Goal: Task Accomplishment & Management: Use online tool/utility

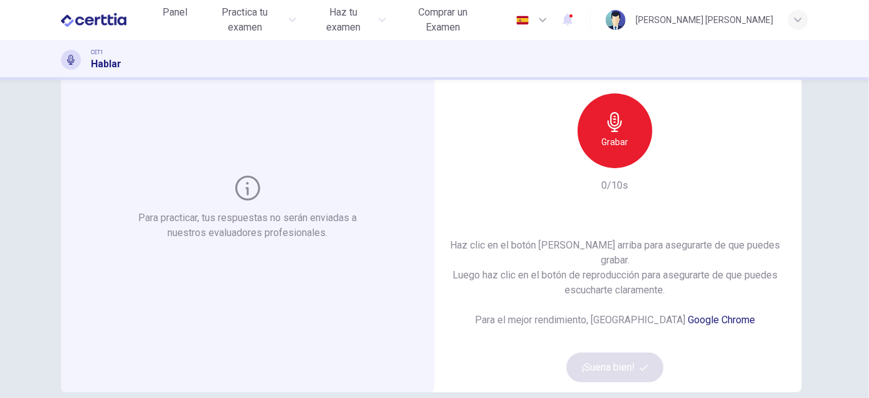
scroll to position [81, 0]
click at [590, 144] on div "Grabar" at bounding box center [614, 130] width 75 height 75
click at [670, 162] on icon "button" at bounding box center [673, 157] width 6 height 7
click at [627, 352] on button "¡Suena bien!" at bounding box center [614, 367] width 97 height 30
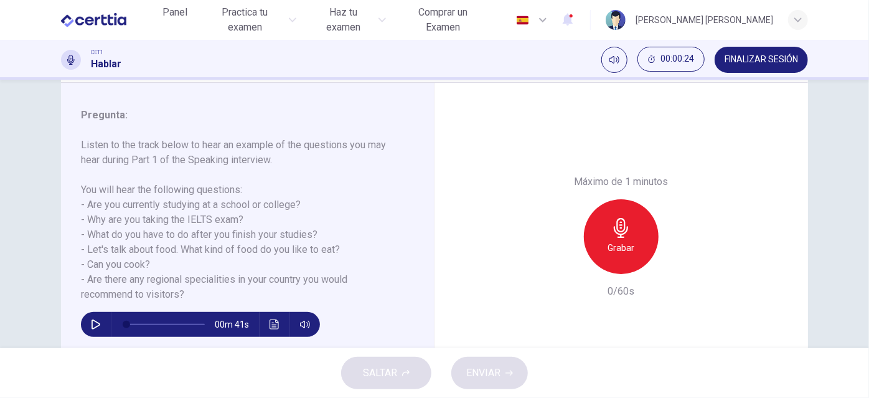
scroll to position [149, 0]
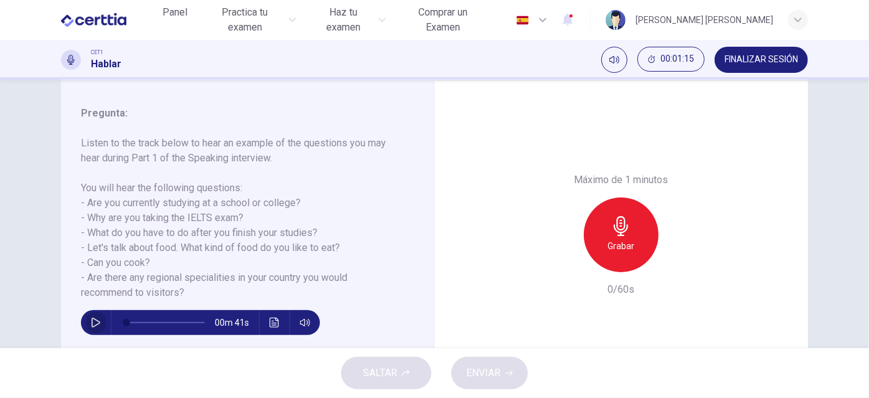
click at [95, 325] on icon "button" at bounding box center [96, 322] width 10 height 10
type input "*"
click at [838, 314] on div "Pregunta 1 Tipo de pregunta : Part 1 - Introduction and Interview Instrucciones…" at bounding box center [434, 214] width 869 height 268
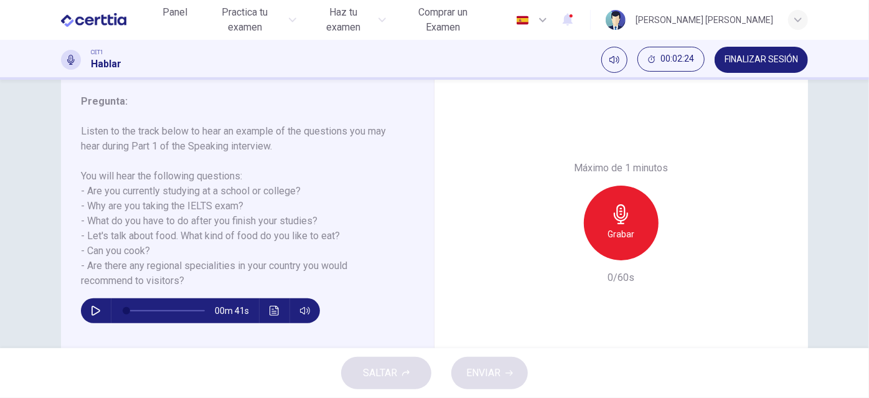
scroll to position [155, 0]
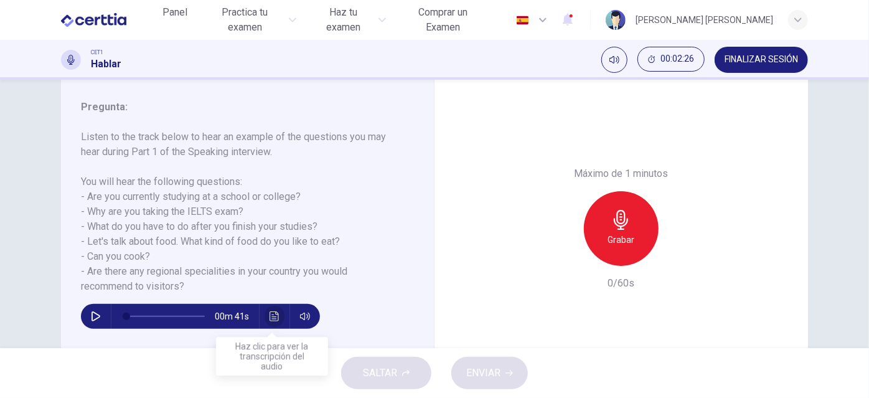
click at [272, 313] on icon "Haz clic para ver la transcripción del audio" at bounding box center [274, 316] width 10 height 10
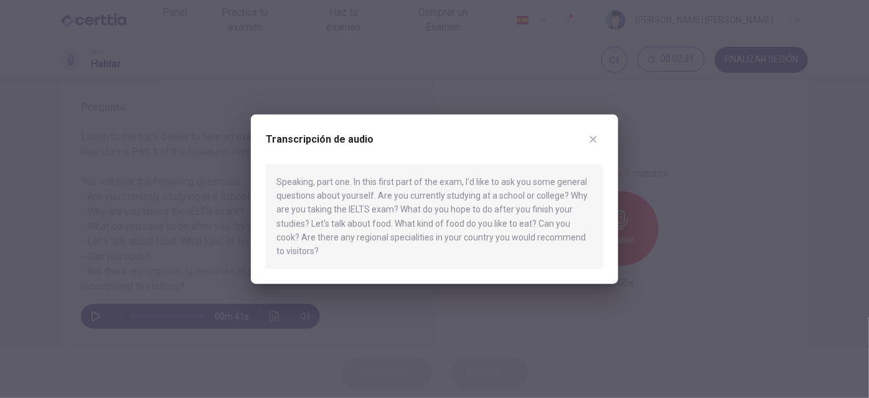
click at [594, 134] on icon "button" at bounding box center [593, 139] width 10 height 10
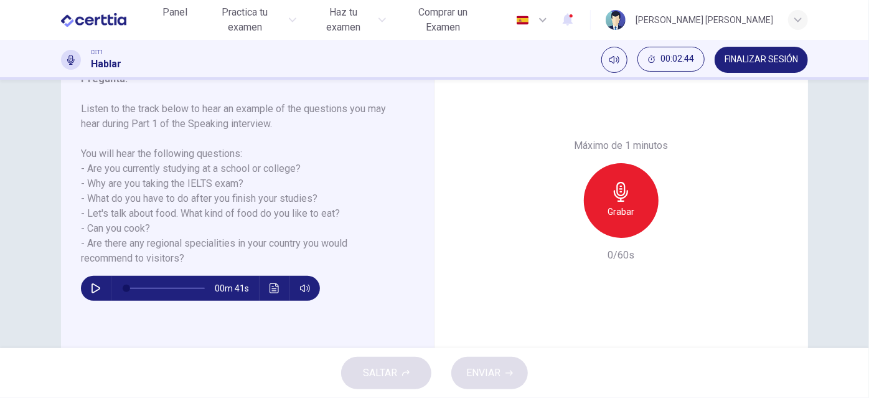
scroll to position [197, 0]
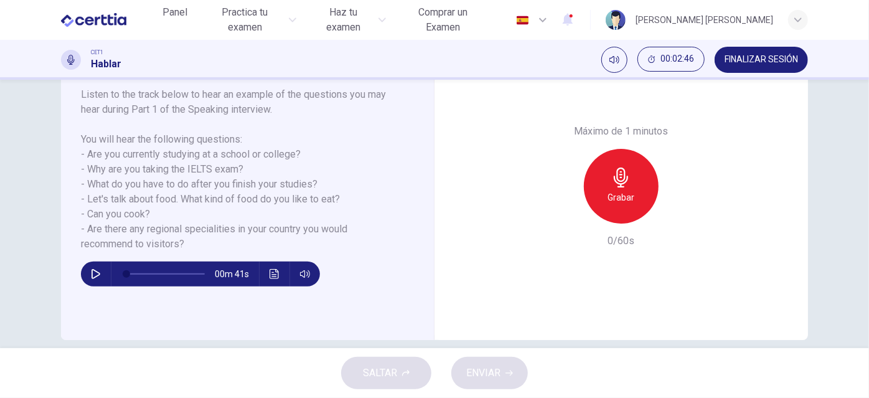
click at [636, 187] on div "Grabar" at bounding box center [621, 186] width 75 height 75
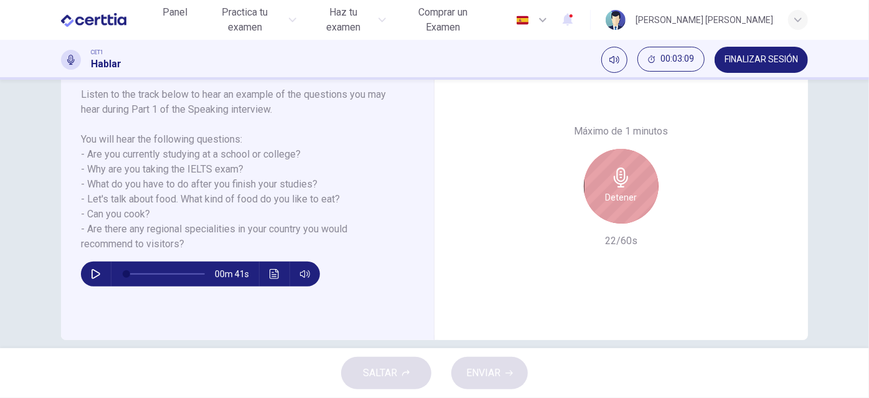
click at [636, 187] on div "Detener" at bounding box center [621, 186] width 75 height 75
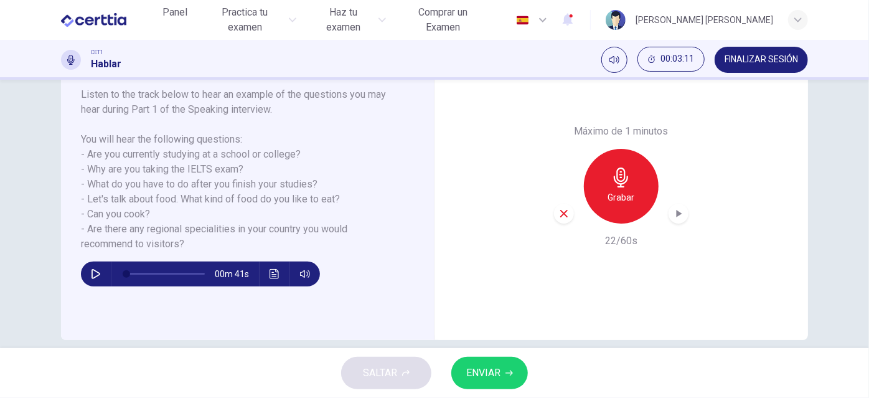
click at [554, 212] on div "button" at bounding box center [564, 213] width 20 height 20
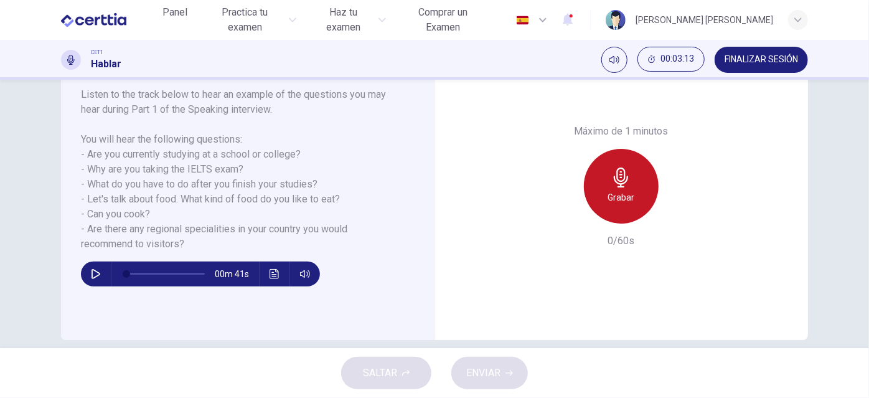
click at [627, 198] on h6 "Grabar" at bounding box center [621, 197] width 27 height 15
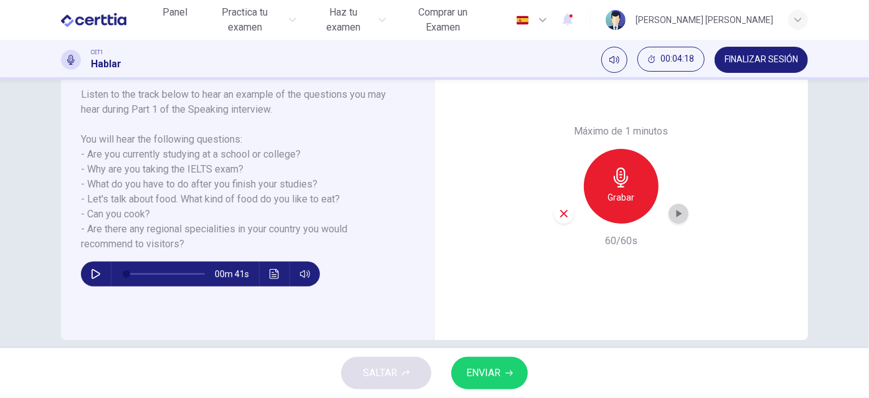
click at [683, 218] on div "button" at bounding box center [678, 213] width 20 height 20
click at [493, 370] on span "ENVIAR" at bounding box center [483, 372] width 34 height 17
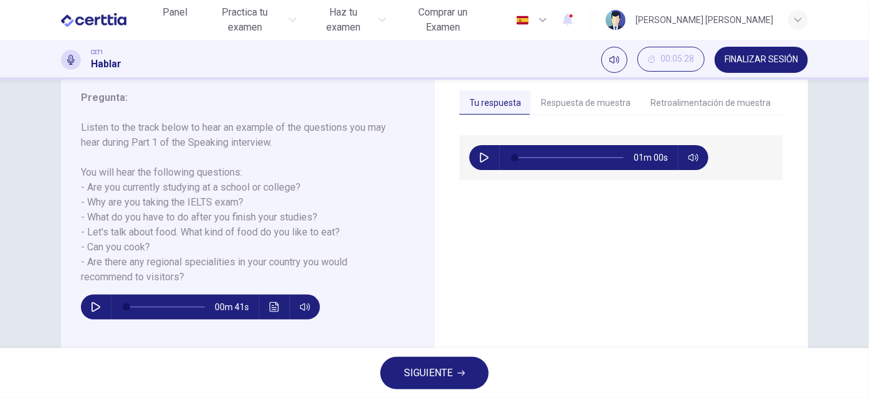
scroll to position [165, 0]
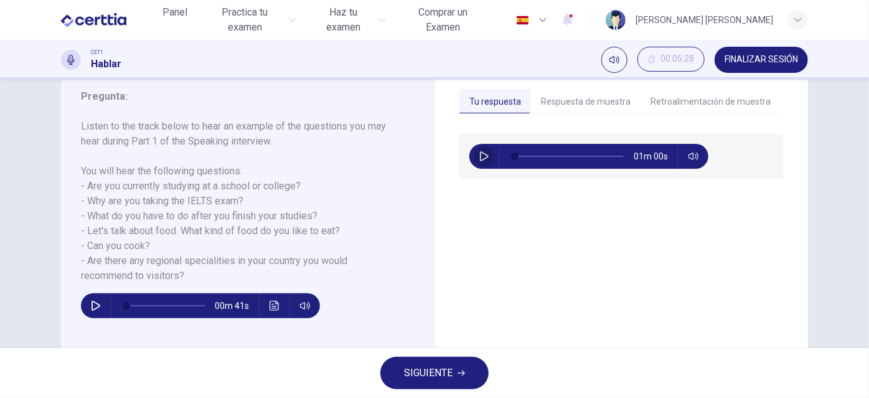
click at [474, 157] on button "button" at bounding box center [484, 156] width 20 height 25
type input "*"
click at [580, 94] on button "Respuesta de muestra" at bounding box center [586, 102] width 110 height 26
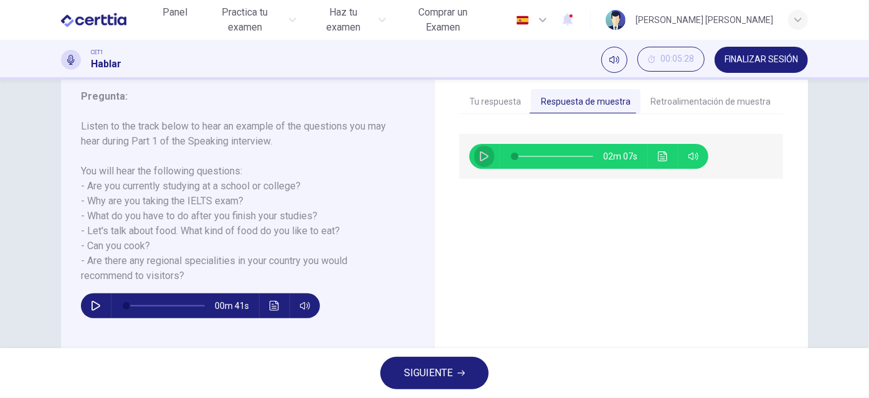
click at [479, 154] on icon "button" at bounding box center [484, 156] width 10 height 10
click at [658, 156] on icon "Haz clic para ver la transcripción del audio" at bounding box center [663, 156] width 10 height 10
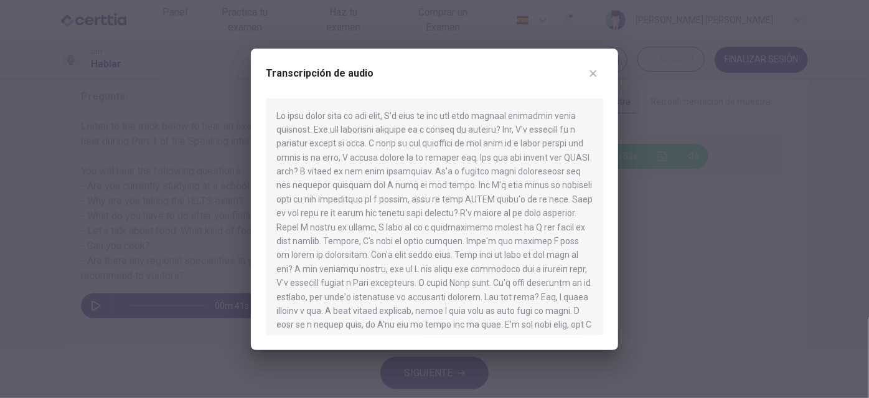
scroll to position [77, 0]
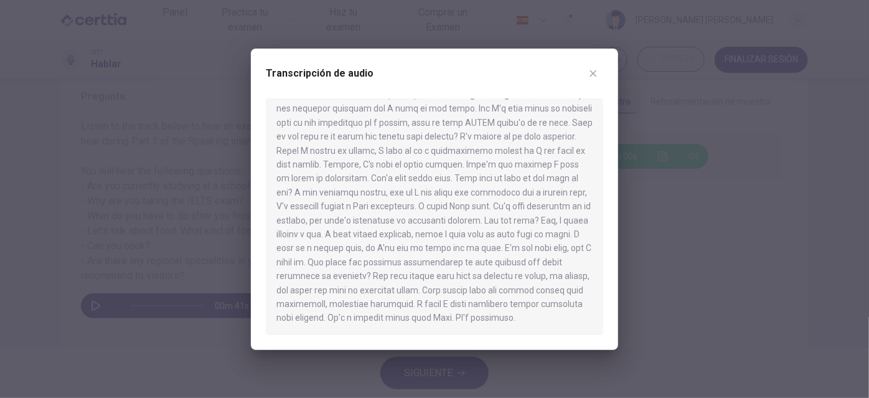
type input "*"
click at [596, 77] on icon "button" at bounding box center [593, 73] width 10 height 10
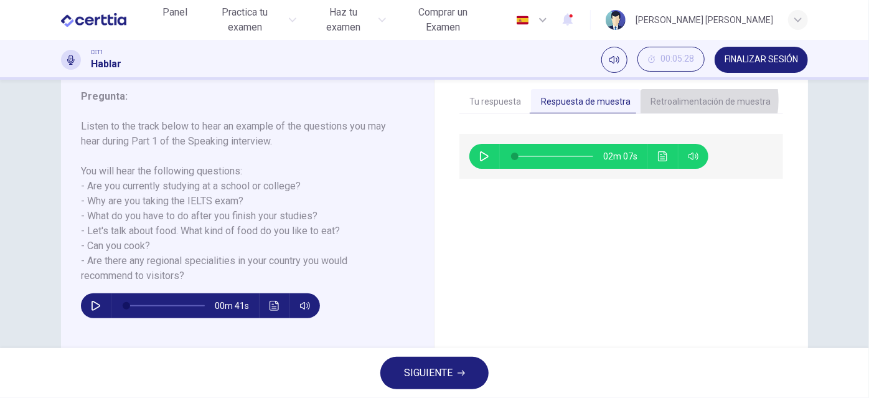
click at [680, 100] on button "Retroalimentación de muestra" at bounding box center [710, 102] width 140 height 26
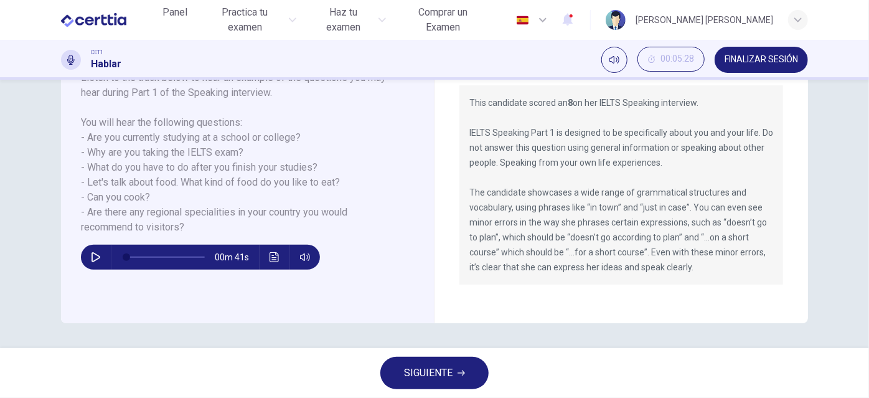
scroll to position [208, 0]
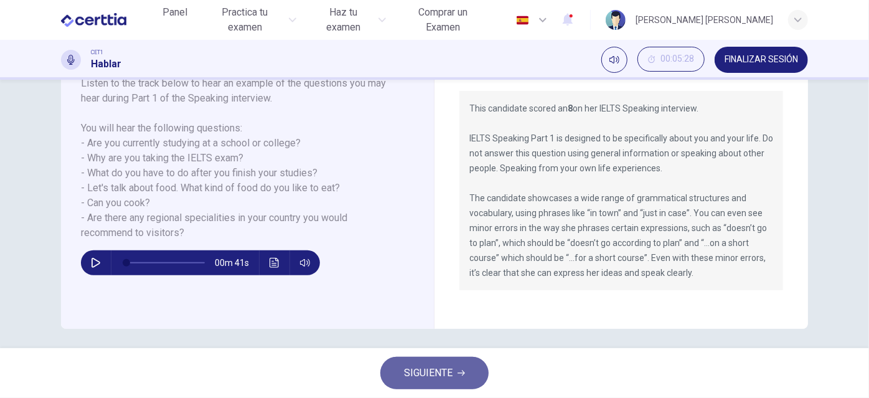
click at [459, 373] on icon "button" at bounding box center [460, 373] width 7 height 6
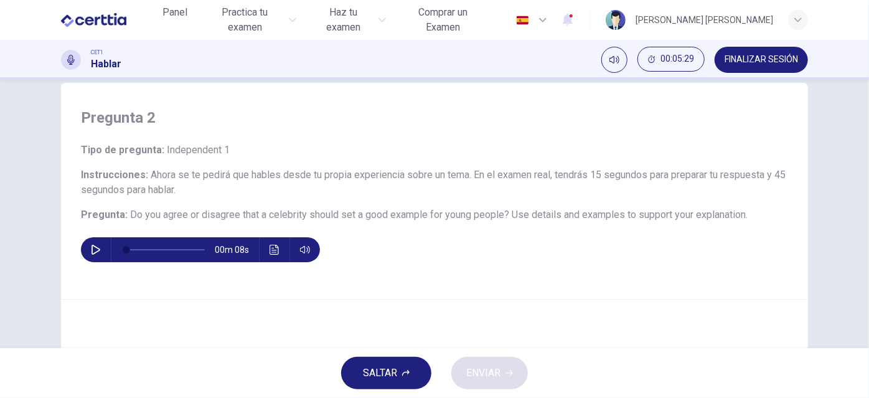
scroll to position [36, 0]
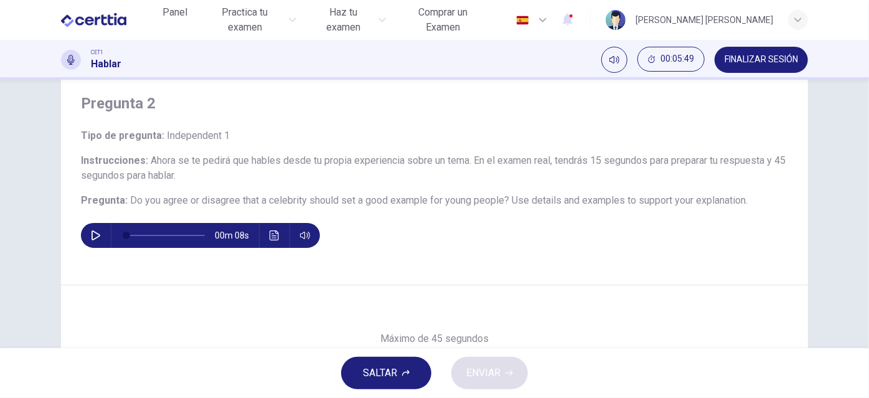
click at [91, 230] on icon "button" at bounding box center [96, 235] width 10 height 10
type input "*"
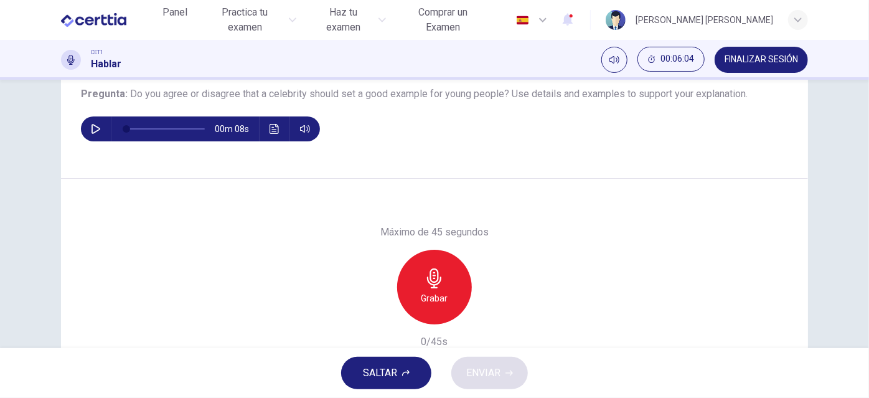
scroll to position [143, 0]
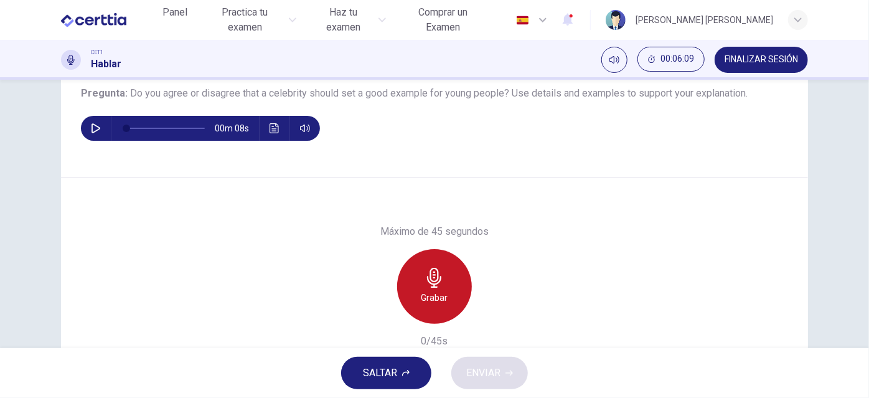
click at [429, 284] on icon "button" at bounding box center [434, 278] width 20 height 20
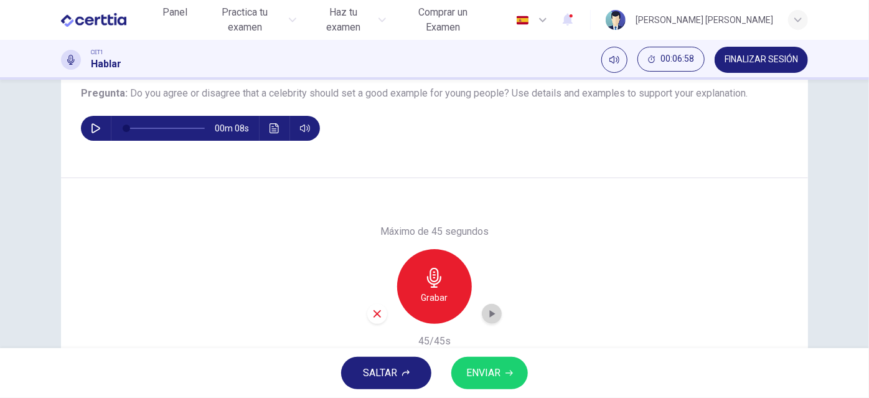
click at [490, 312] on icon "button" at bounding box center [493, 313] width 6 height 7
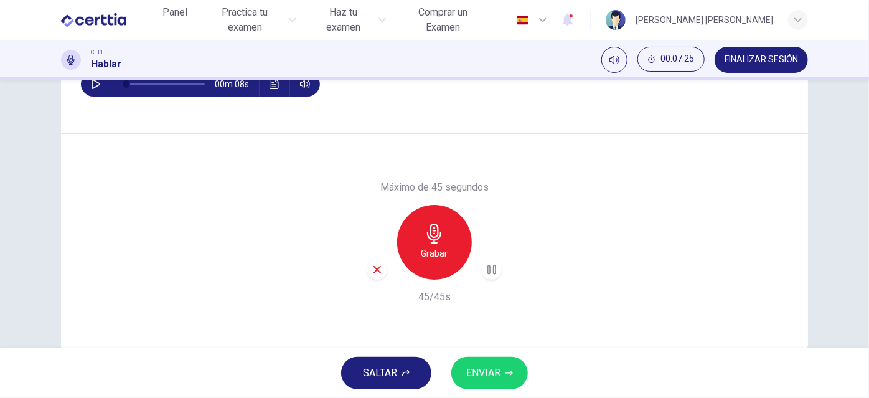
scroll to position [188, 0]
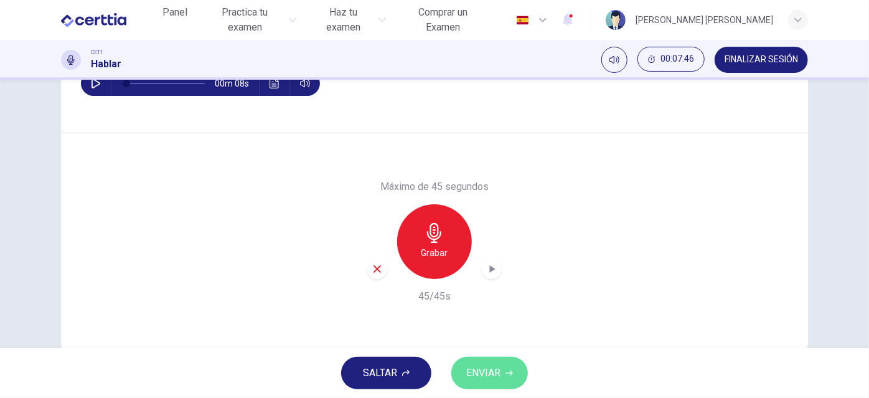
click at [506, 368] on button "ENVIAR" at bounding box center [489, 373] width 77 height 32
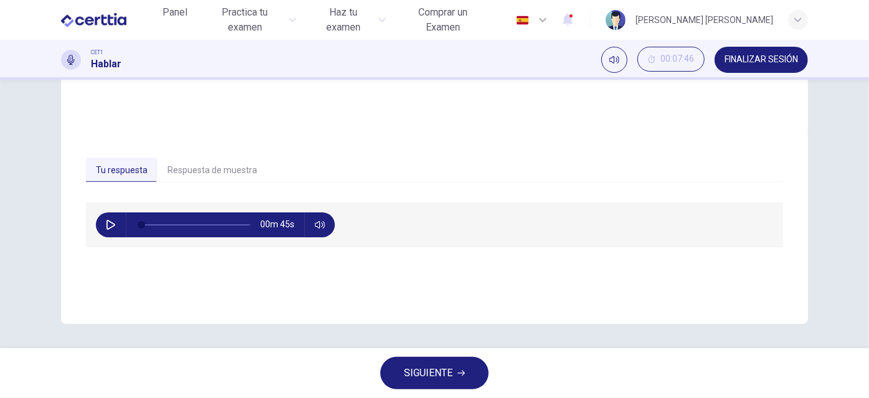
scroll to position [214, 0]
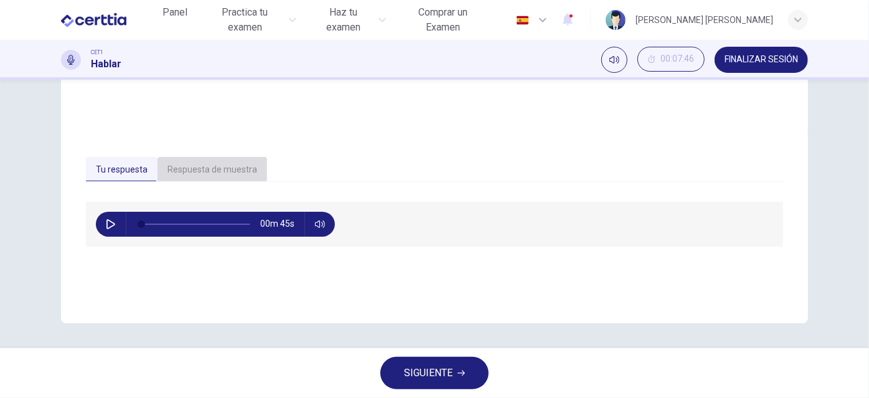
click at [207, 172] on button "Respuesta de muestra" at bounding box center [212, 170] width 110 height 26
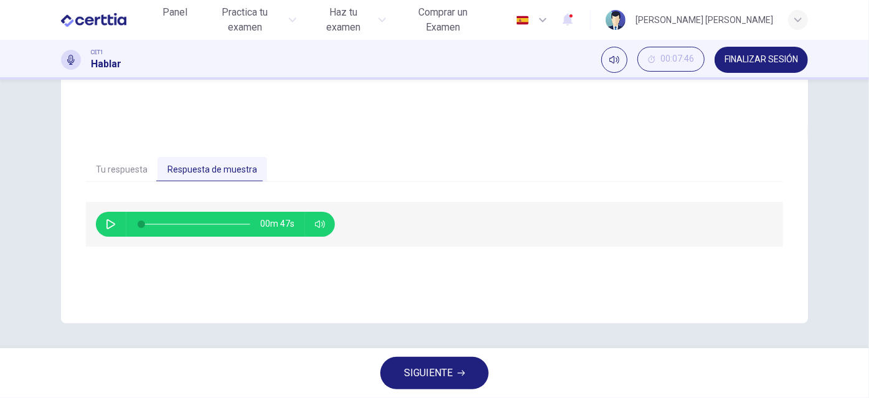
click at [105, 230] on button "button" at bounding box center [111, 224] width 20 height 25
type input "*"
click at [427, 362] on button "SIGUIENTE" at bounding box center [434, 373] width 108 height 32
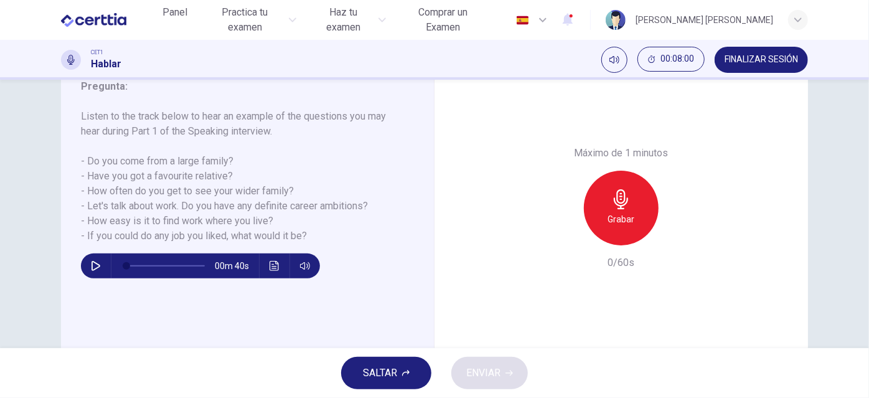
scroll to position [175, 0]
click at [91, 264] on icon "button" at bounding box center [96, 266] width 10 height 10
type input "*"
click at [620, 213] on h6 "Grabar" at bounding box center [621, 219] width 27 height 15
click at [503, 373] on button "ENVIAR" at bounding box center [489, 373] width 77 height 32
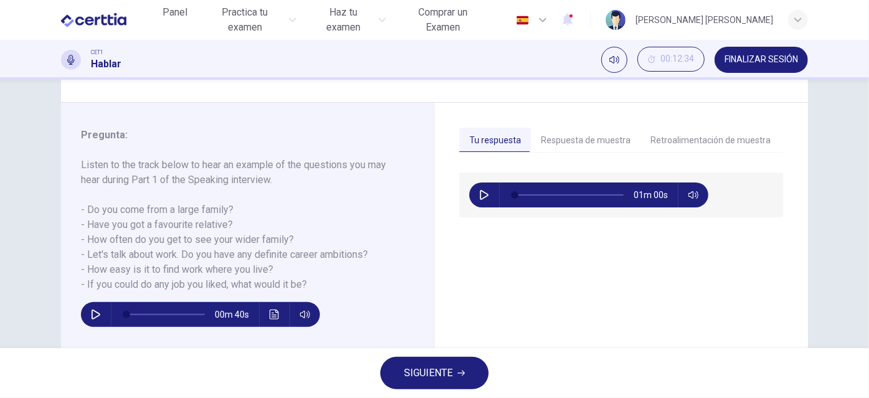
scroll to position [130, 0]
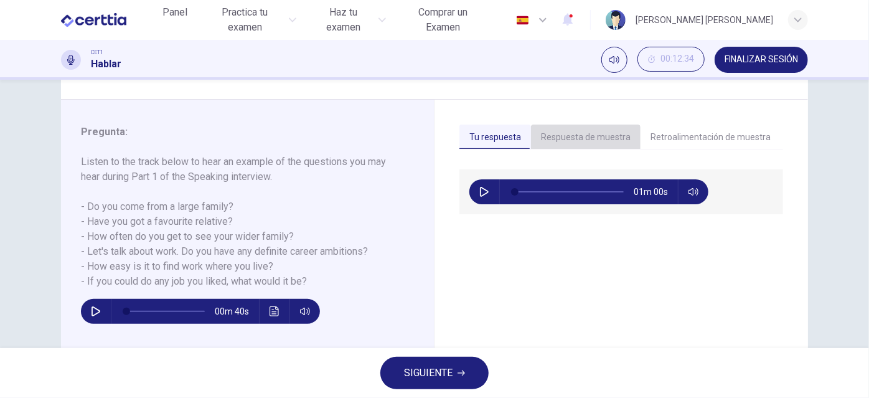
click at [582, 131] on button "Respuesta de muestra" at bounding box center [586, 137] width 110 height 26
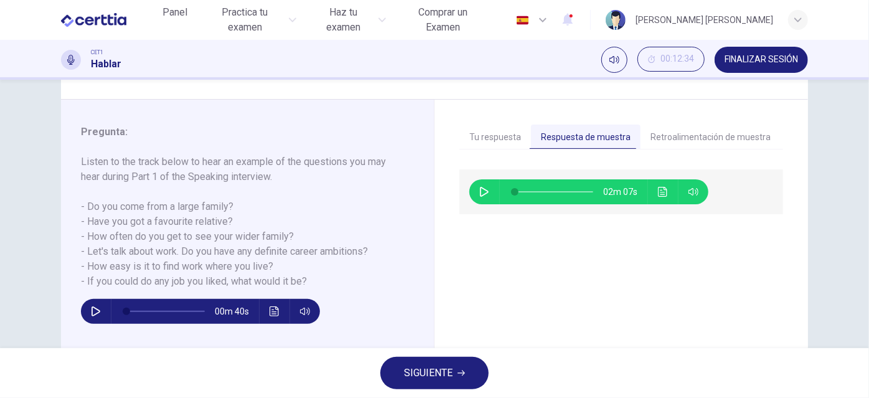
click at [480, 190] on icon "button" at bounding box center [484, 192] width 10 height 10
click at [676, 134] on button "Retroalimentación de muestra" at bounding box center [710, 137] width 140 height 26
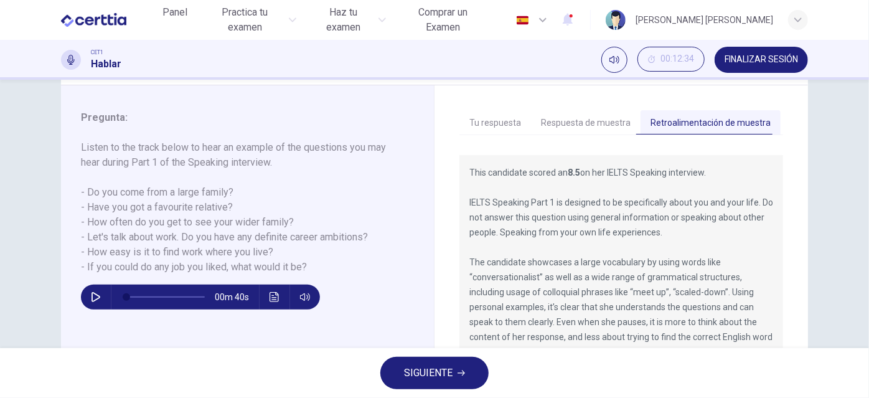
scroll to position [119, 0]
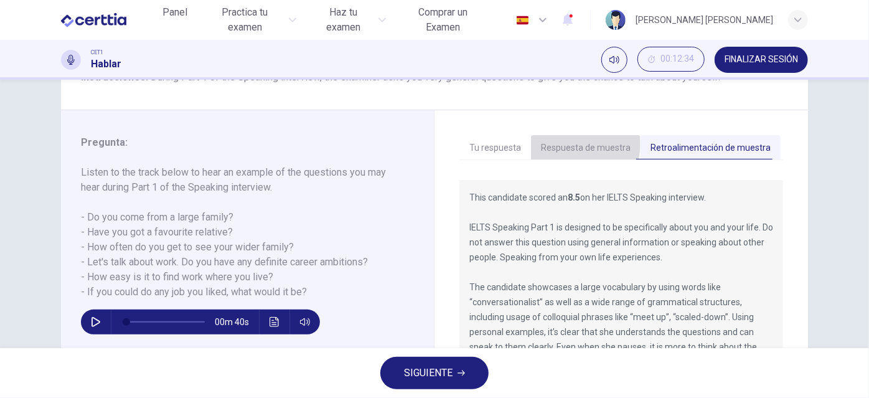
click at [569, 144] on button "Respuesta de muestra" at bounding box center [586, 148] width 110 height 26
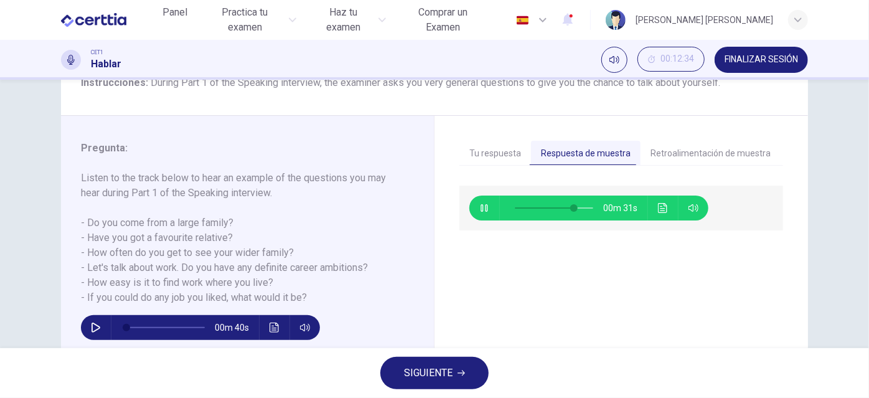
scroll to position [113, 0]
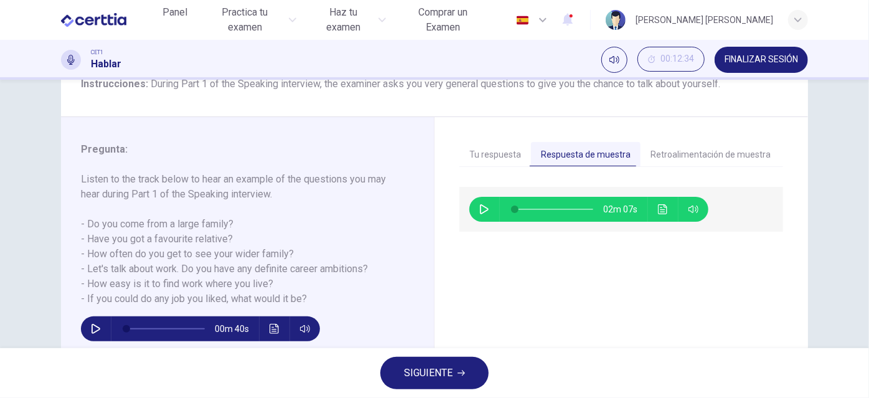
type input "*"
click at [462, 372] on icon "button" at bounding box center [460, 372] width 7 height 7
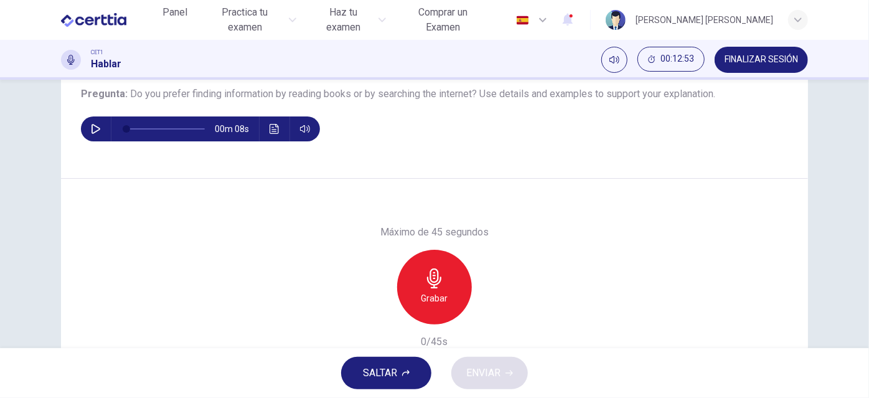
scroll to position [143, 0]
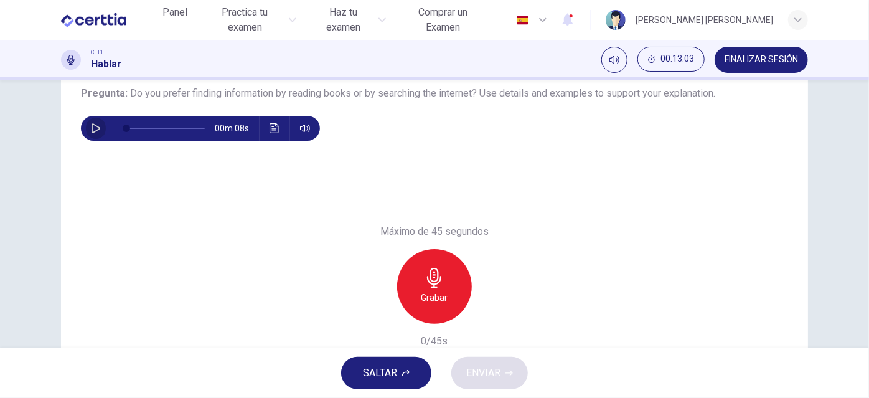
click at [95, 125] on icon "button" at bounding box center [96, 128] width 10 height 10
type input "*"
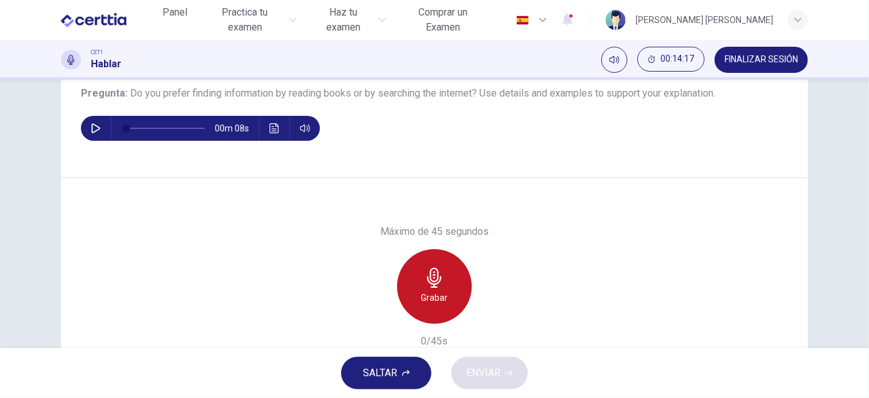
click at [440, 272] on icon "button" at bounding box center [434, 278] width 20 height 20
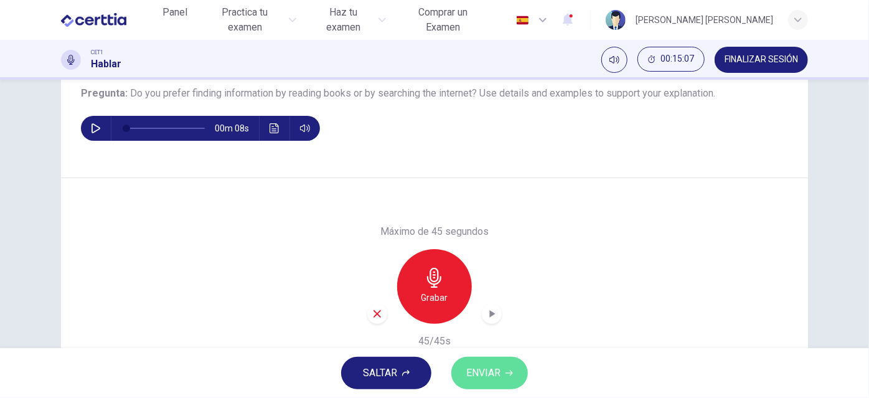
click at [482, 376] on span "ENVIAR" at bounding box center [483, 372] width 34 height 17
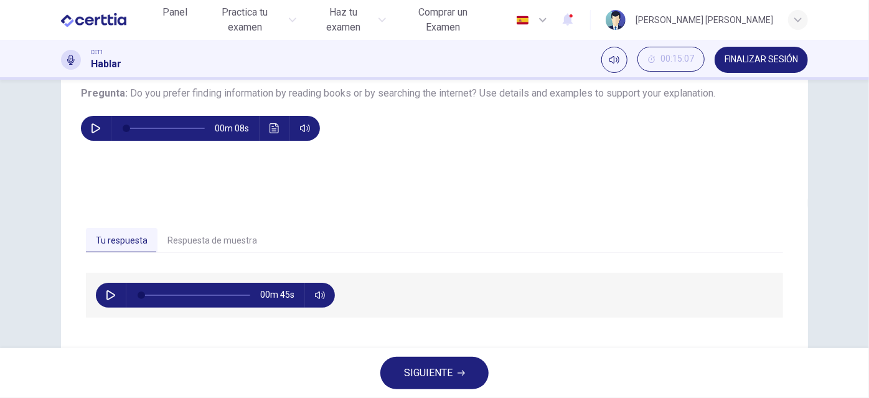
click at [225, 235] on button "Respuesta de muestra" at bounding box center [212, 241] width 110 height 26
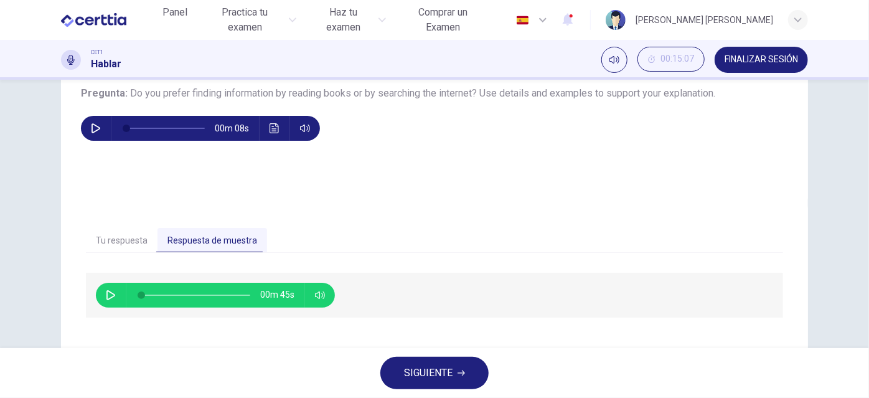
drag, startPoint x: 93, startPoint y: 298, endPoint x: 100, endPoint y: 295, distance: 7.5
click at [100, 295] on div "00m 45s" at bounding box center [215, 294] width 239 height 25
click at [101, 295] on button "button" at bounding box center [111, 294] width 20 height 25
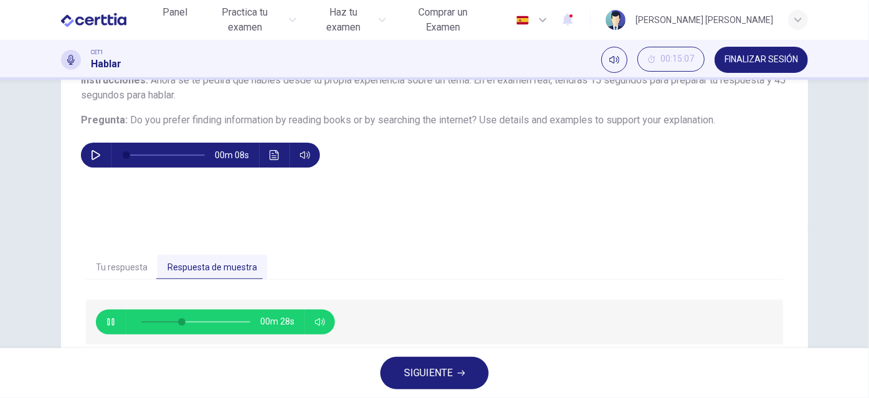
scroll to position [116, 0]
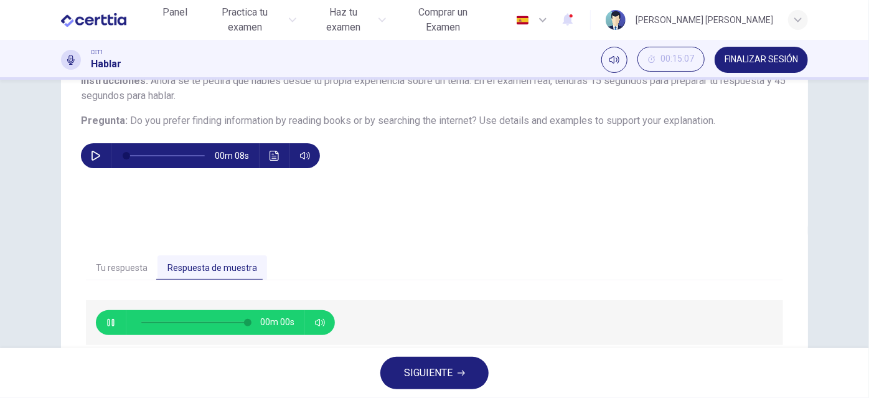
type input "*"
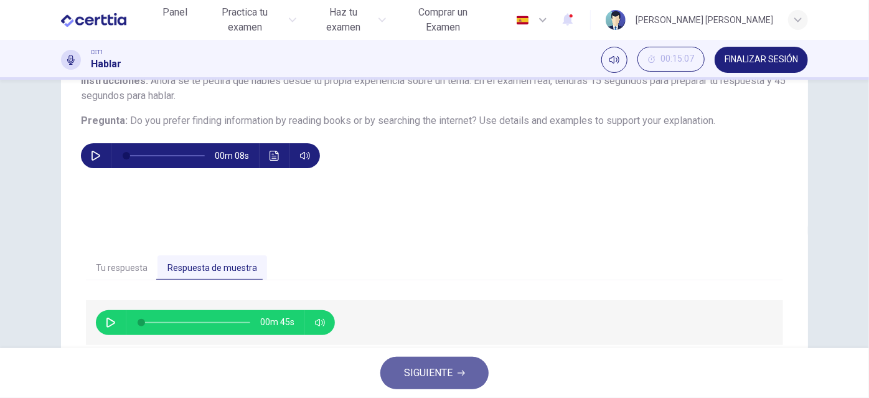
click at [456, 366] on button "SIGUIENTE" at bounding box center [434, 373] width 108 height 32
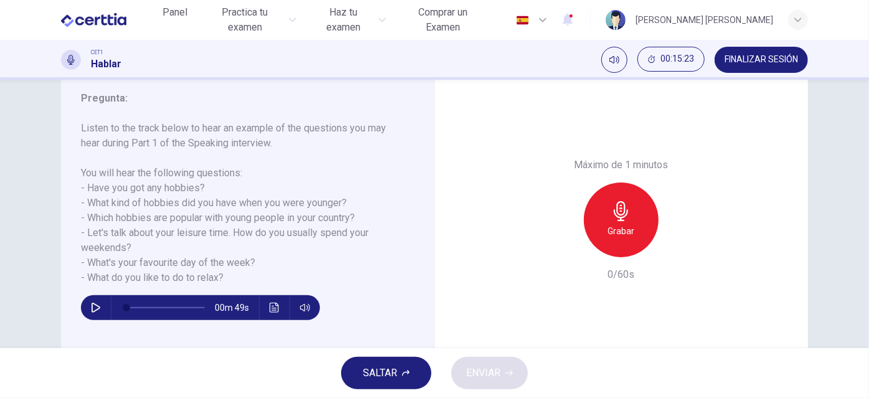
scroll to position [163, 0]
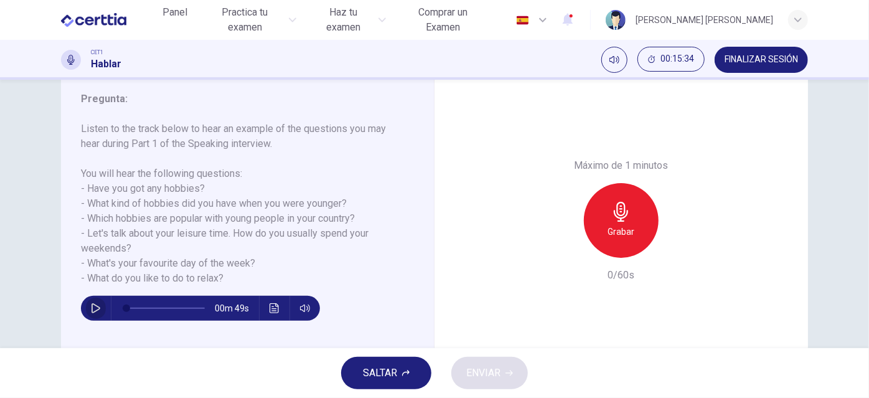
click at [91, 311] on icon "button" at bounding box center [96, 308] width 10 height 10
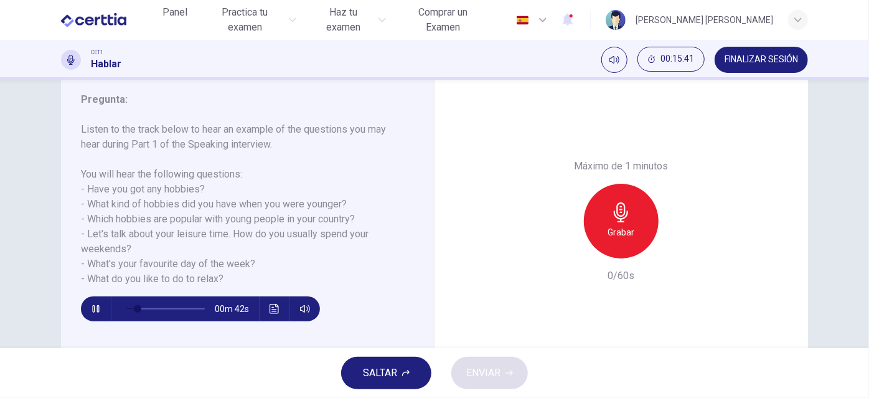
scroll to position [162, 0]
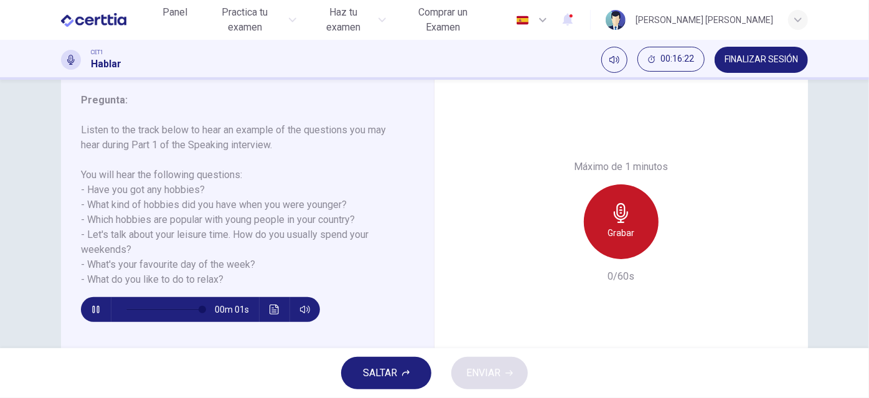
click at [592, 217] on div "Grabar" at bounding box center [621, 221] width 75 height 75
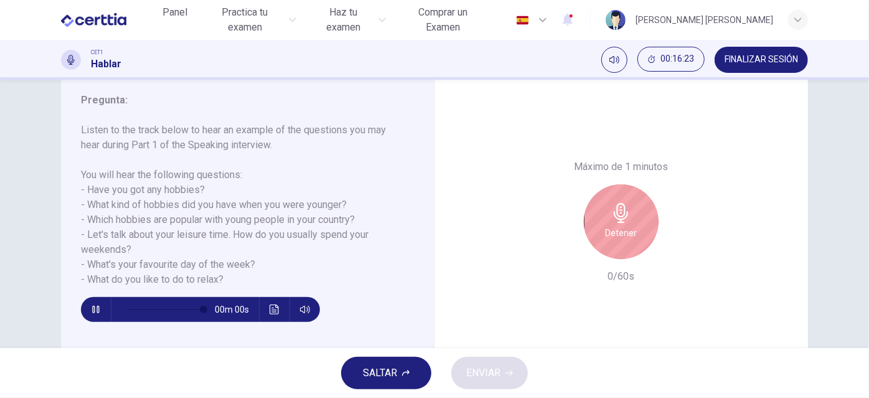
type input "*"
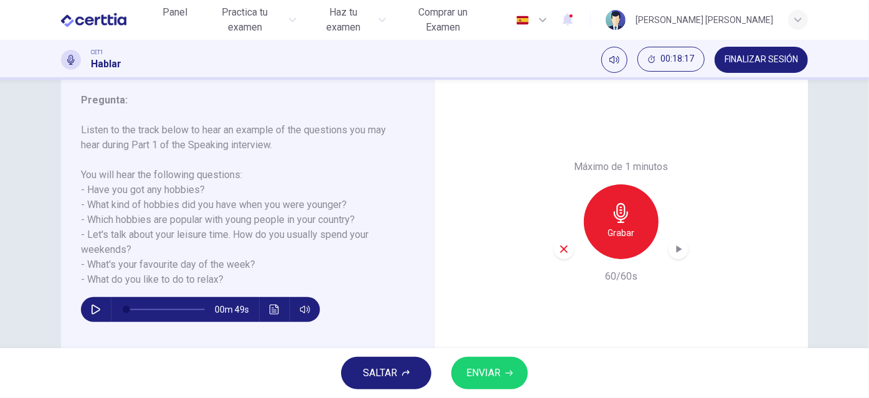
click at [496, 375] on span "ENVIAR" at bounding box center [483, 372] width 34 height 17
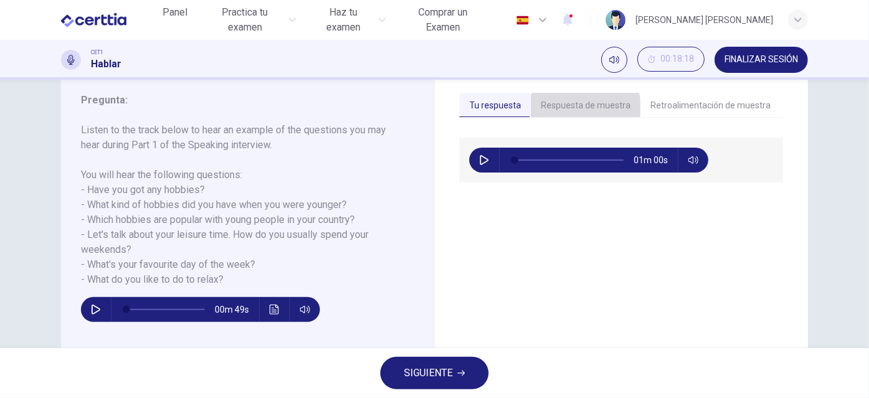
click at [580, 107] on button "Respuesta de muestra" at bounding box center [586, 106] width 110 height 26
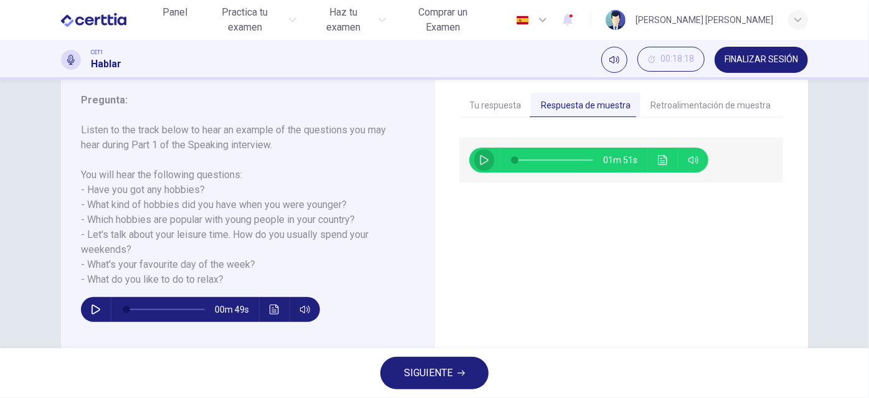
click at [482, 155] on icon "button" at bounding box center [484, 160] width 10 height 10
type input "*"
click at [663, 106] on button "Retroalimentación de muestra" at bounding box center [710, 106] width 140 height 26
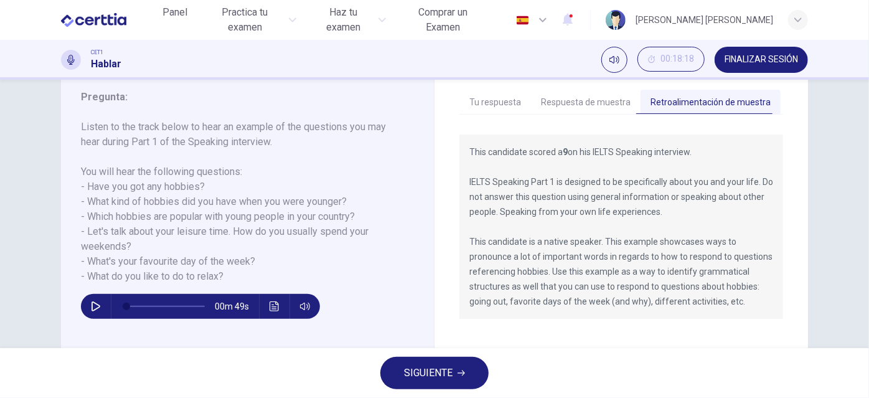
scroll to position [164, 0]
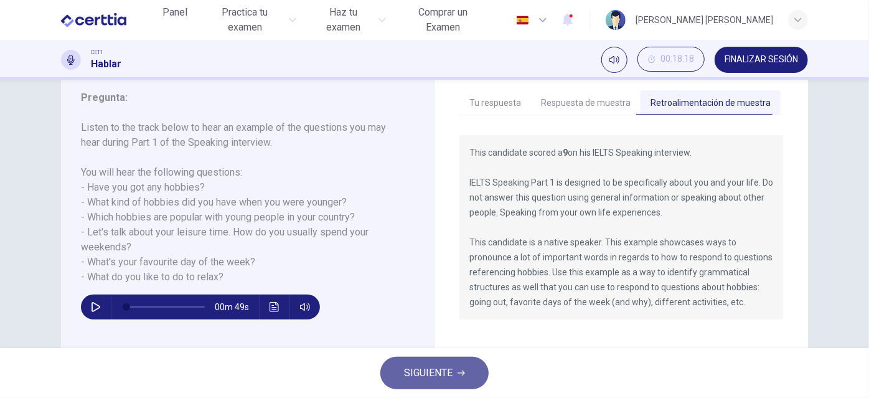
click at [462, 359] on button "SIGUIENTE" at bounding box center [434, 373] width 108 height 32
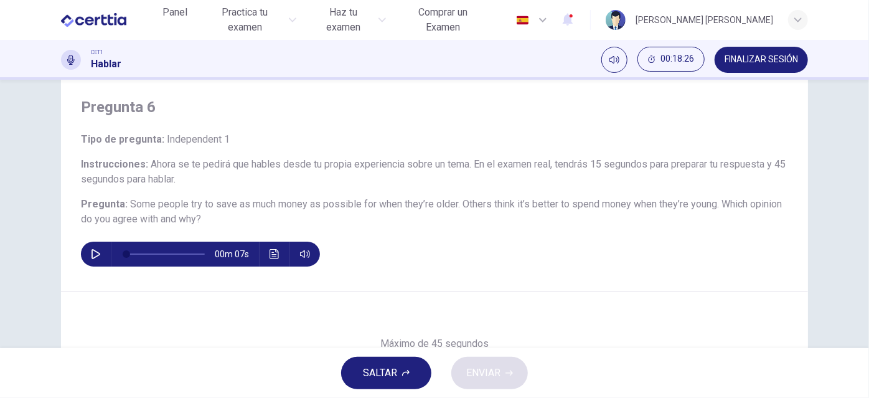
scroll to position [35, 0]
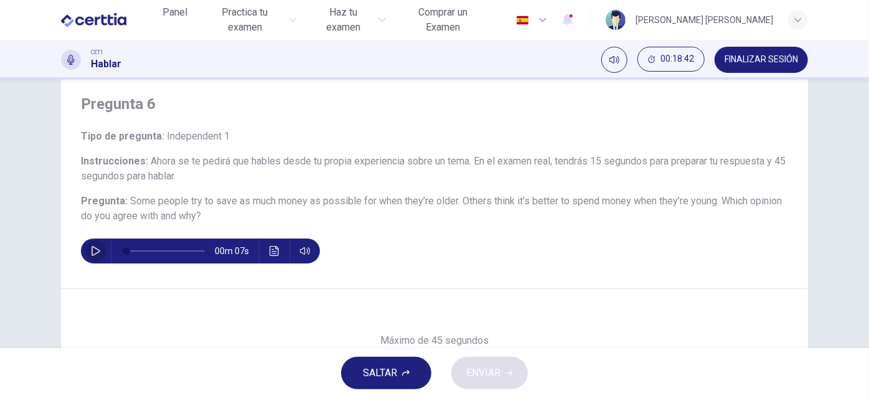
click at [91, 255] on icon "button" at bounding box center [96, 251] width 10 height 10
type input "*"
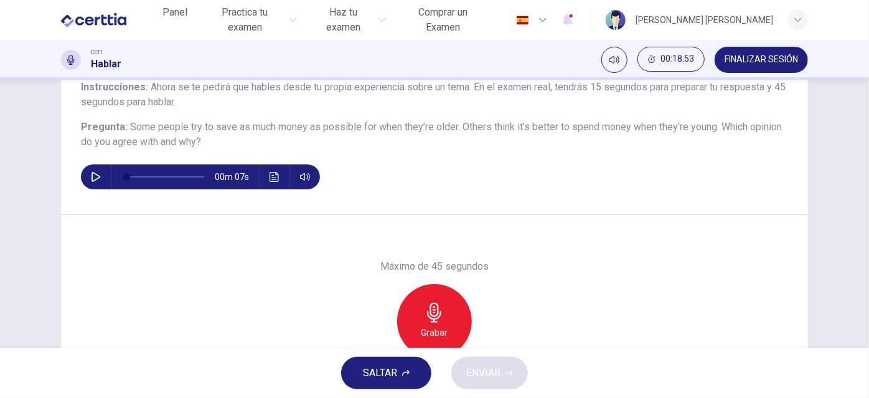
scroll to position [136, 0]
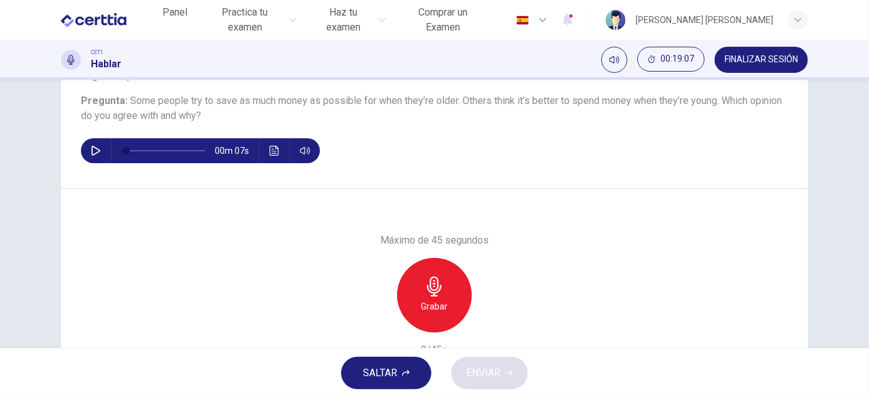
click at [432, 299] on h6 "Grabar" at bounding box center [434, 306] width 27 height 15
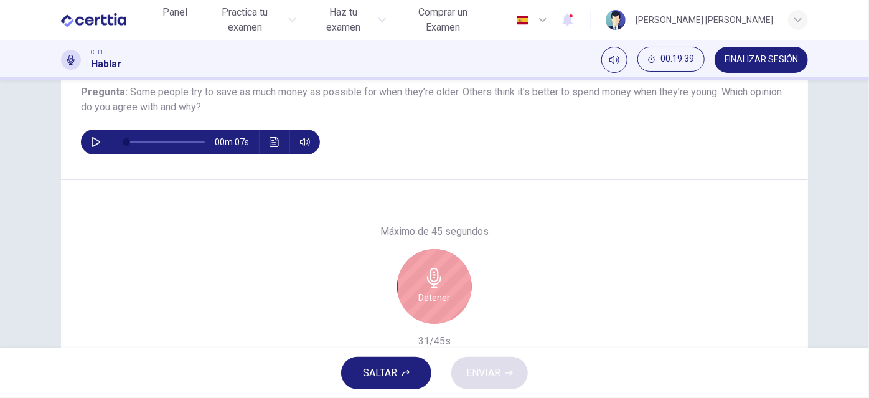
scroll to position [145, 0]
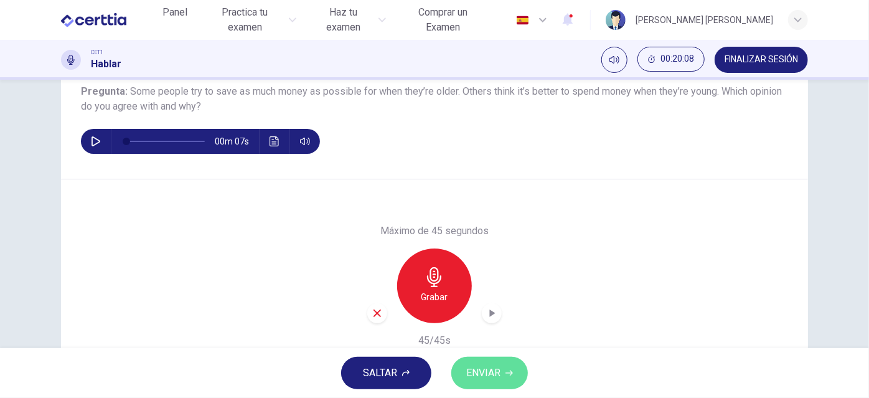
click at [488, 369] on span "ENVIAR" at bounding box center [483, 372] width 34 height 17
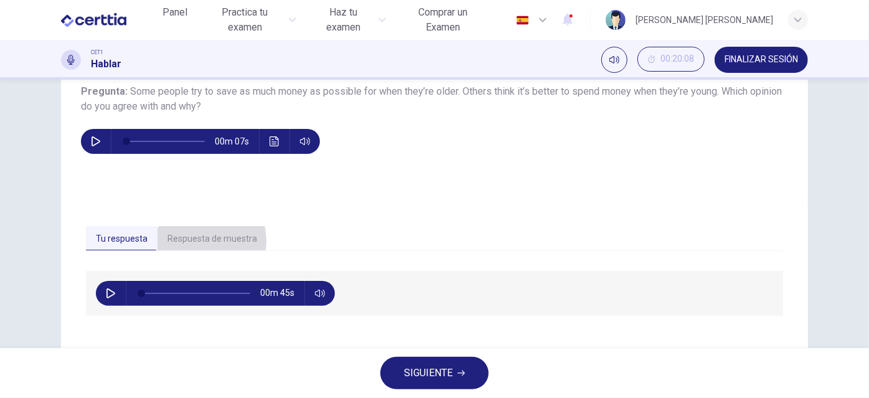
click at [201, 240] on button "Respuesta de muestra" at bounding box center [212, 239] width 110 height 26
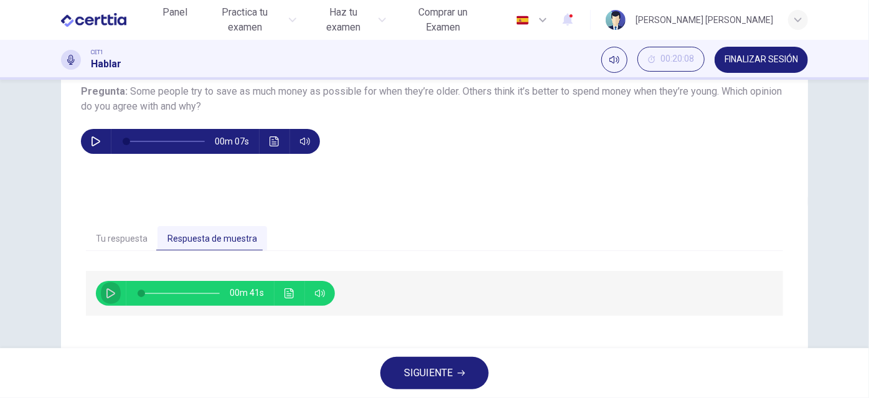
click at [102, 295] on button "button" at bounding box center [111, 293] width 20 height 25
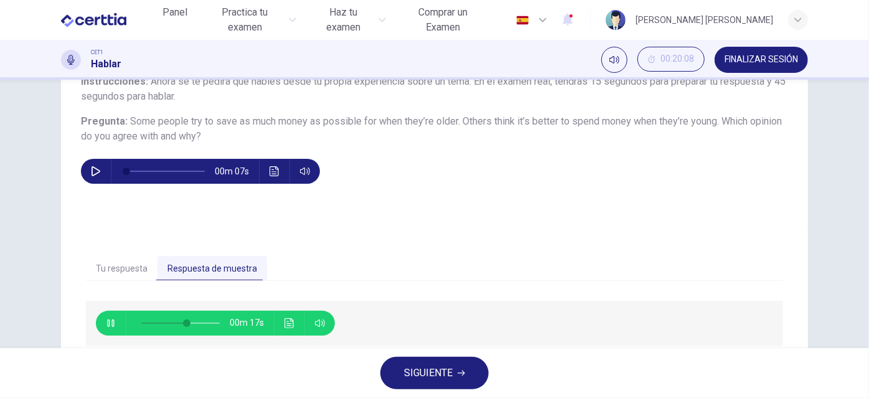
scroll to position [114, 0]
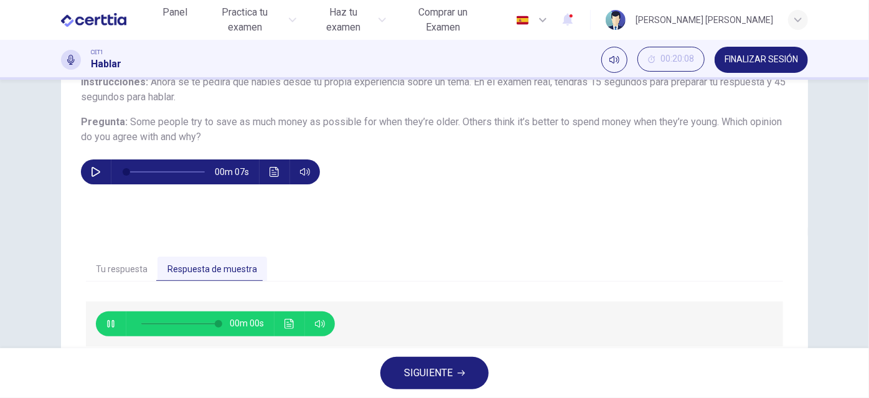
type input "*"
click at [454, 371] on button "SIGUIENTE" at bounding box center [434, 373] width 108 height 32
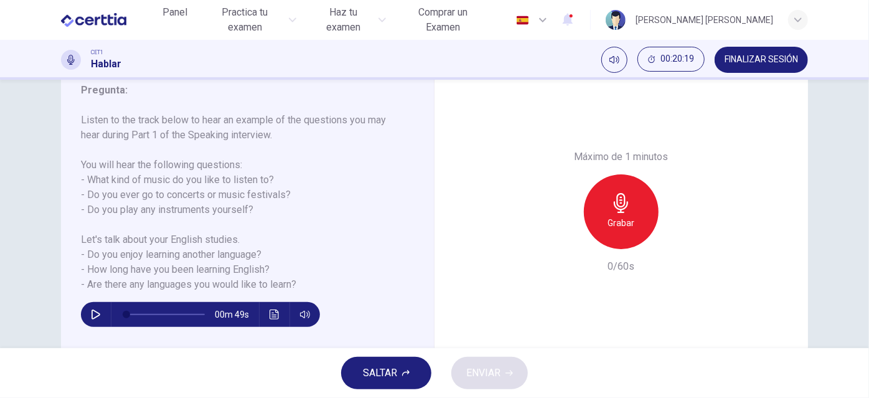
scroll to position [199, 0]
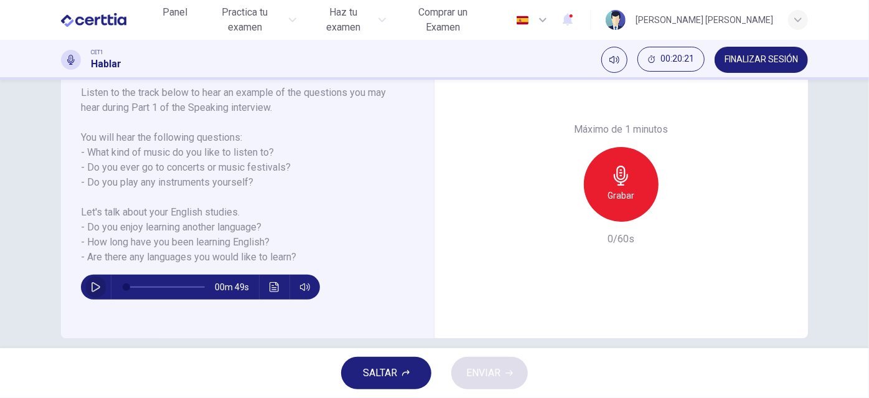
click at [87, 286] on button "button" at bounding box center [96, 286] width 20 height 25
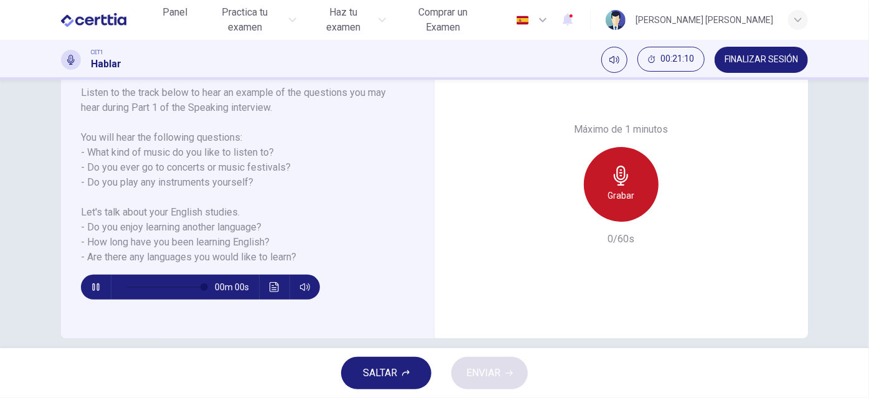
click at [602, 192] on div "Grabar" at bounding box center [621, 184] width 75 height 75
type input "*"
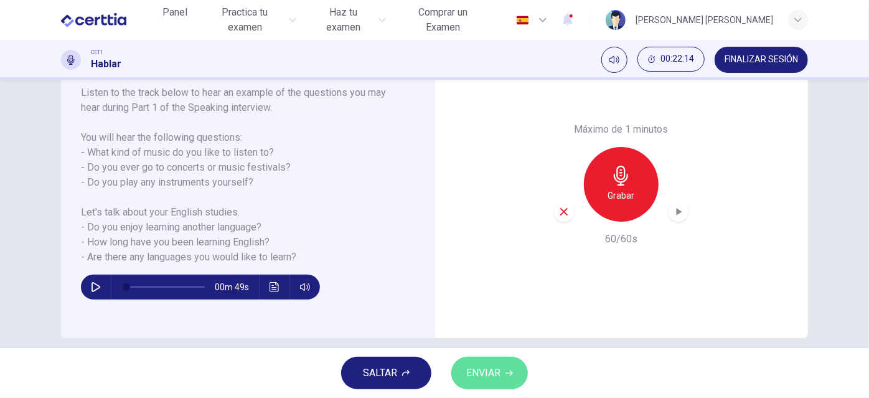
click at [488, 372] on span "ENVIAR" at bounding box center [483, 372] width 34 height 17
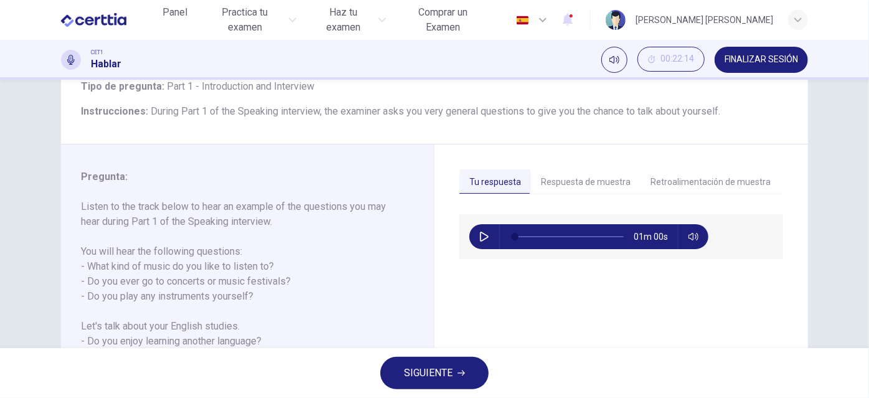
scroll to position [85, 0]
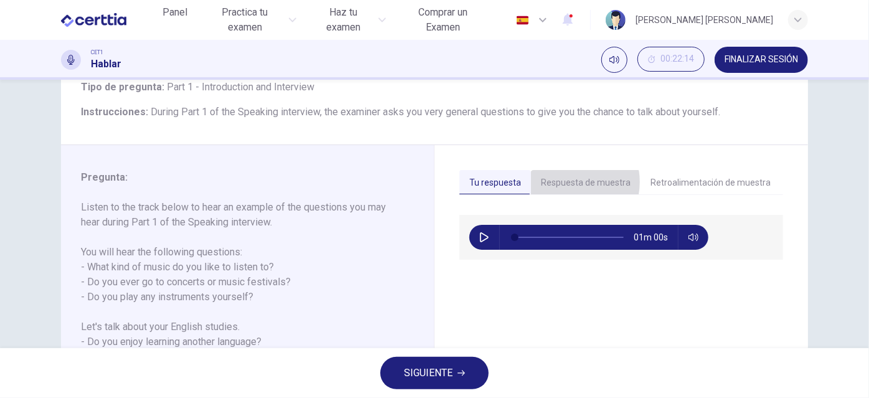
click at [564, 181] on button "Respuesta de muestra" at bounding box center [586, 183] width 110 height 26
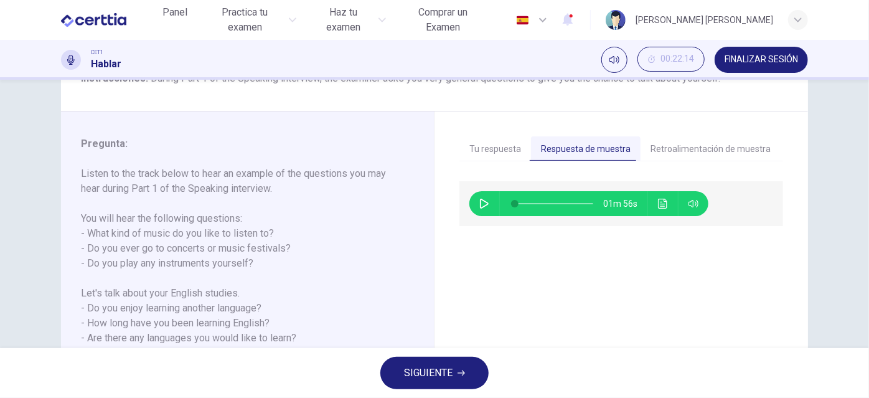
scroll to position [119, 0]
click at [485, 202] on icon "button" at bounding box center [484, 203] width 10 height 10
type input "*"
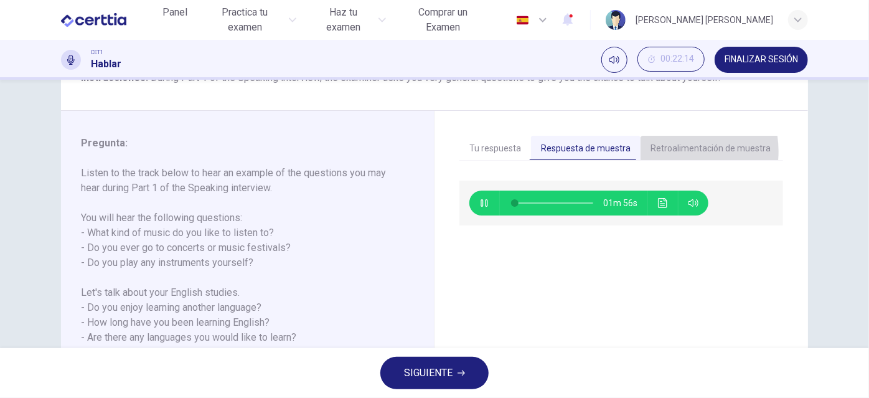
click at [666, 151] on button "Retroalimentación de muestra" at bounding box center [710, 149] width 140 height 26
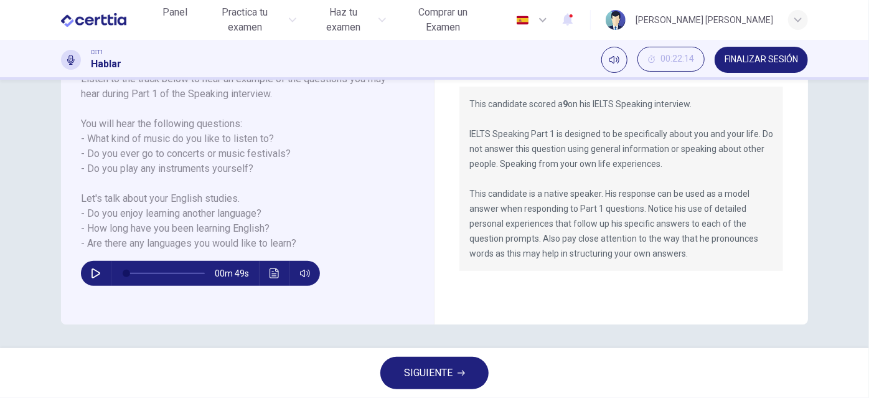
scroll to position [212, 0]
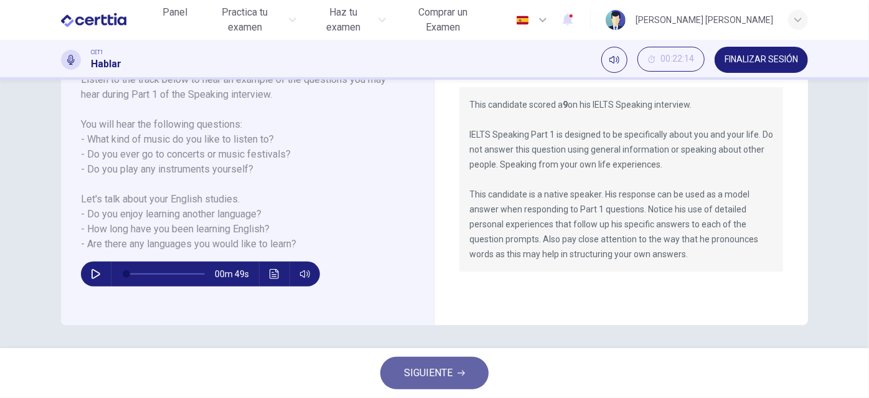
click at [460, 371] on icon "button" at bounding box center [460, 372] width 7 height 7
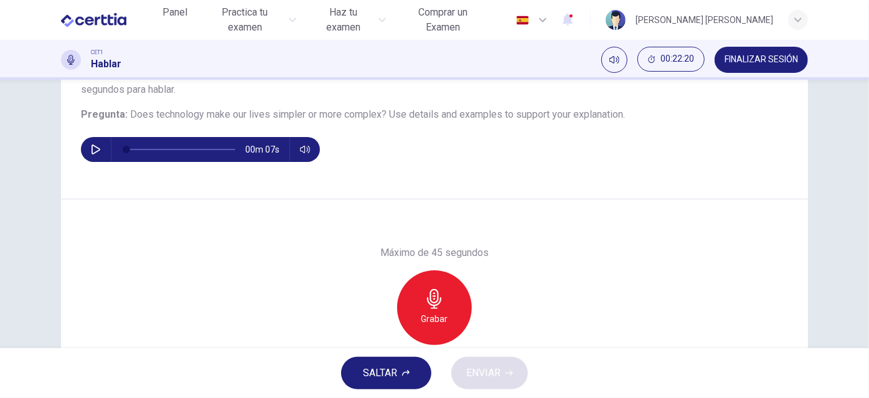
scroll to position [136, 0]
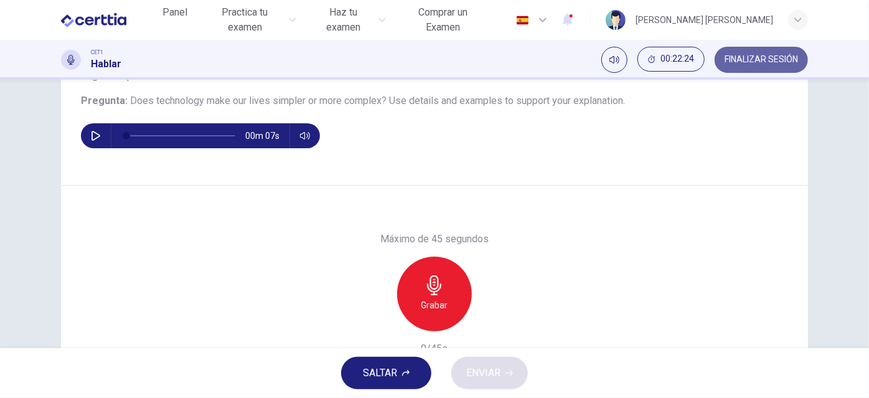
click at [751, 61] on span "FINALIZAR SESIÓN" at bounding box center [760, 60] width 73 height 10
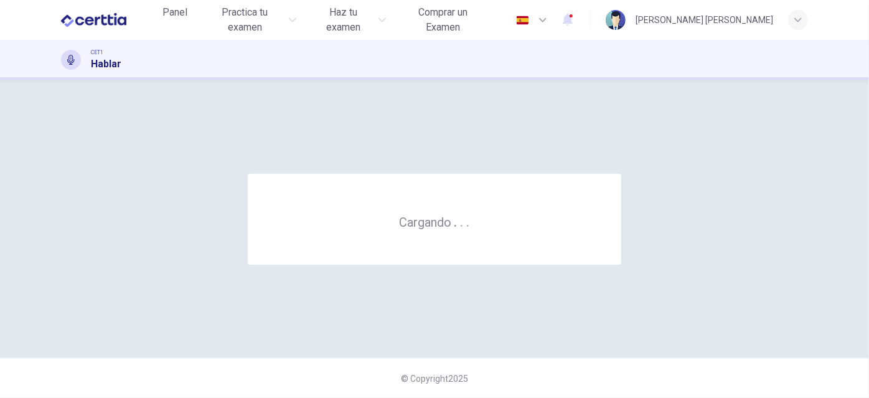
scroll to position [0, 0]
